Goal: Navigation & Orientation: Find specific page/section

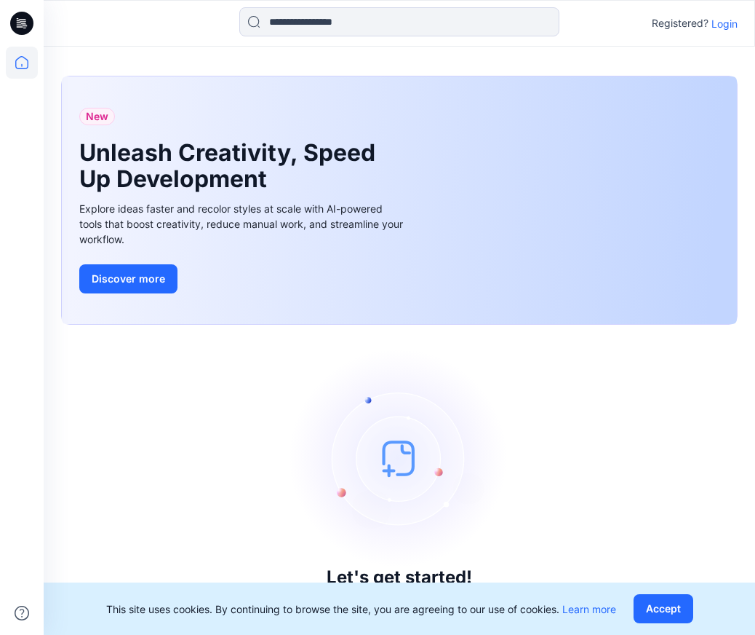
click at [719, 20] on p "Login" at bounding box center [725, 23] width 26 height 15
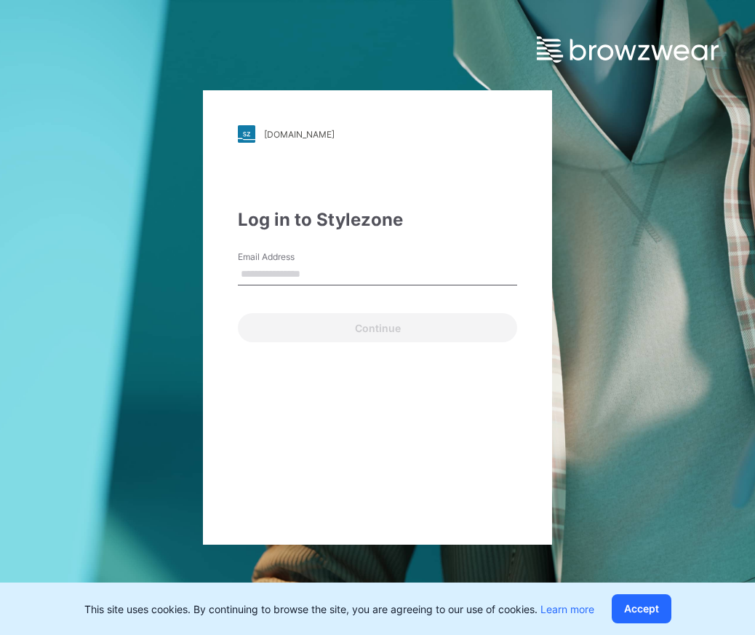
type input "**********"
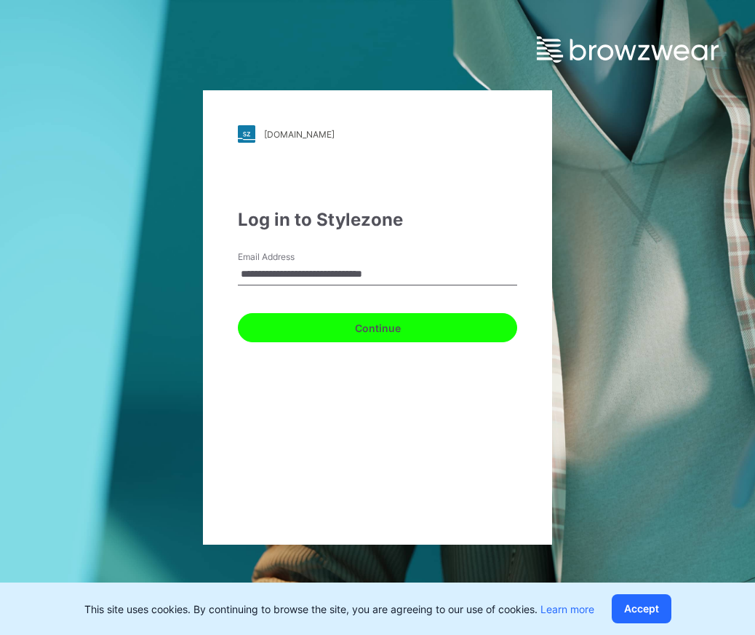
click at [380, 322] on button "Continue" at bounding box center [377, 327] width 279 height 29
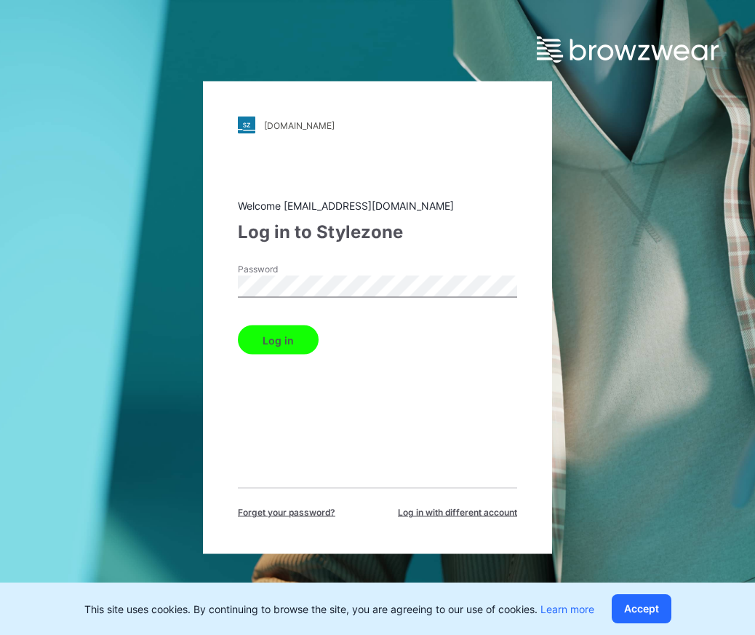
click at [296, 344] on button "Log in" at bounding box center [278, 339] width 81 height 29
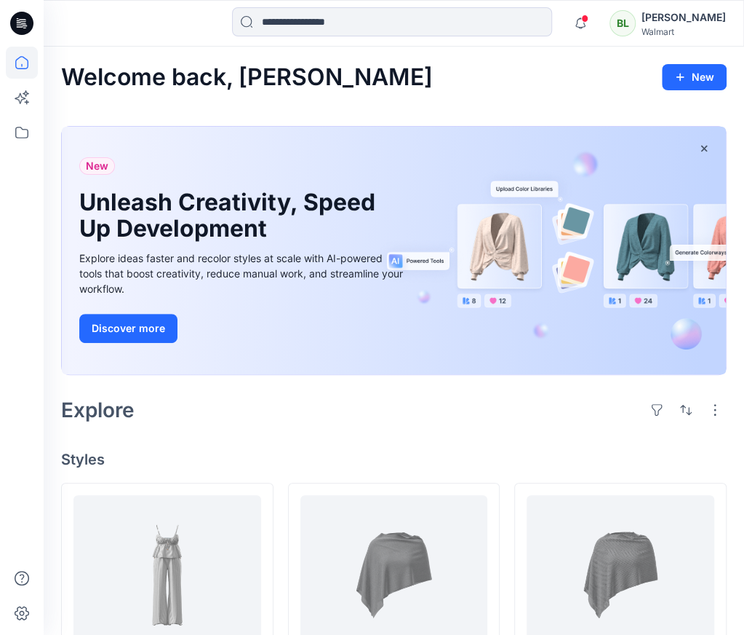
click at [28, 18] on icon at bounding box center [21, 23] width 23 height 23
click at [26, 35] on icon at bounding box center [21, 23] width 23 height 47
click at [27, 140] on icon at bounding box center [22, 132] width 32 height 32
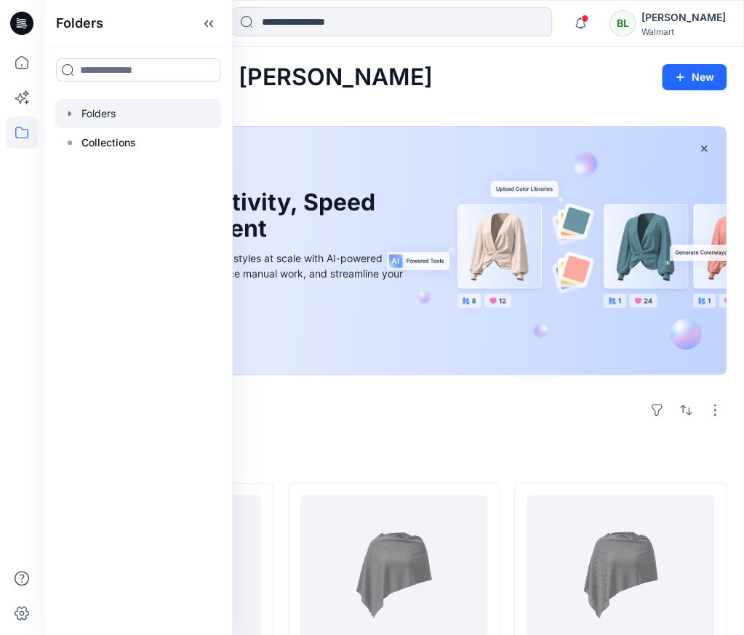
click at [96, 110] on div at bounding box center [138, 113] width 166 height 29
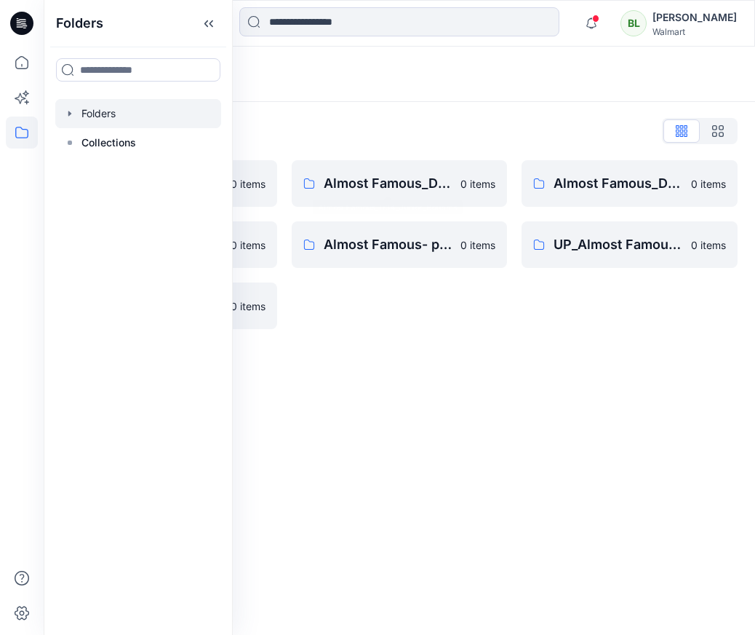
click at [358, 98] on div "Folders" at bounding box center [400, 74] width 712 height 55
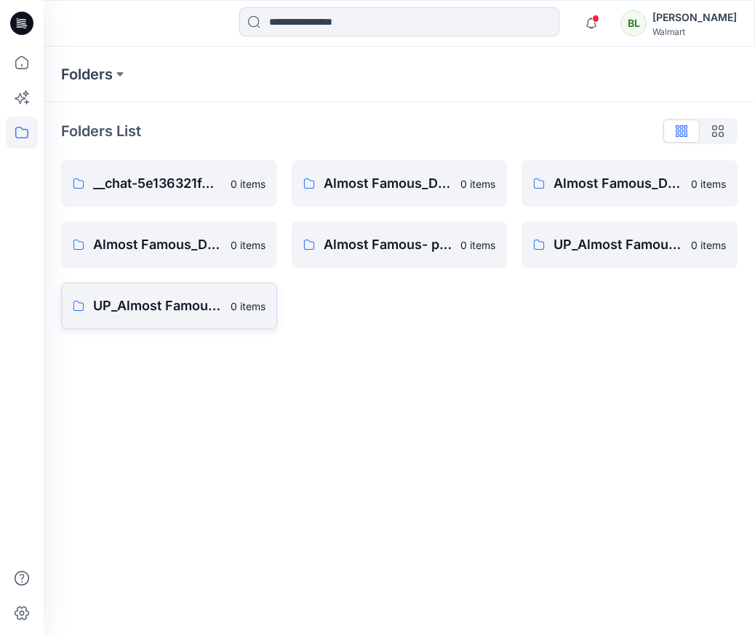
click at [207, 312] on p "UP_Almost Famous_D34_YA_Tops. Dresses, Sweaters, Sets" at bounding box center [157, 305] width 129 height 20
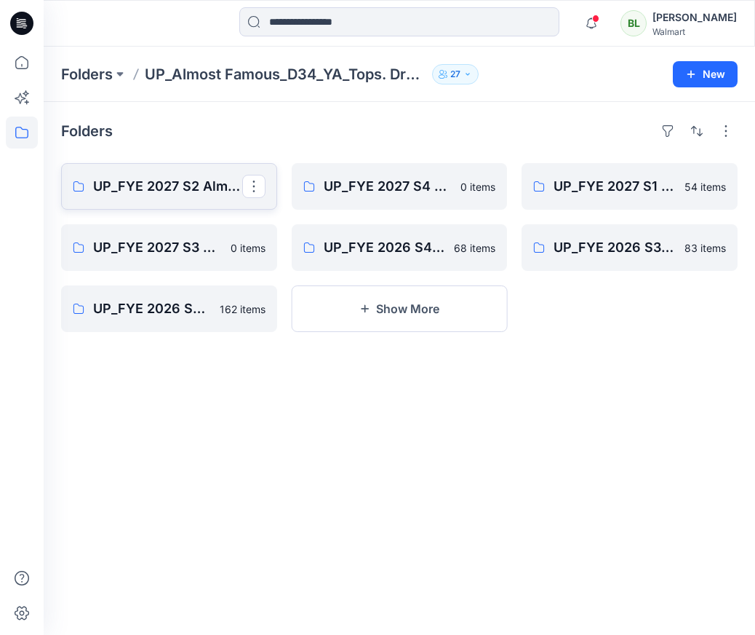
click at [170, 204] on link "UP_FYE 2027 S2 Almost Famous YA Tops, Dresses, Sweaters, Sets" at bounding box center [169, 186] width 216 height 47
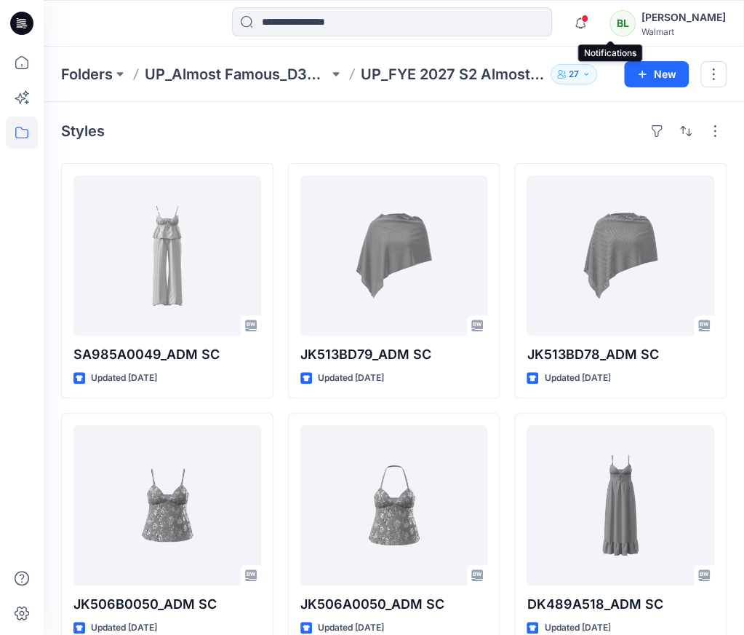
click at [589, 20] on span at bounding box center [584, 19] width 7 height 8
